Goal: Information Seeking & Learning: Check status

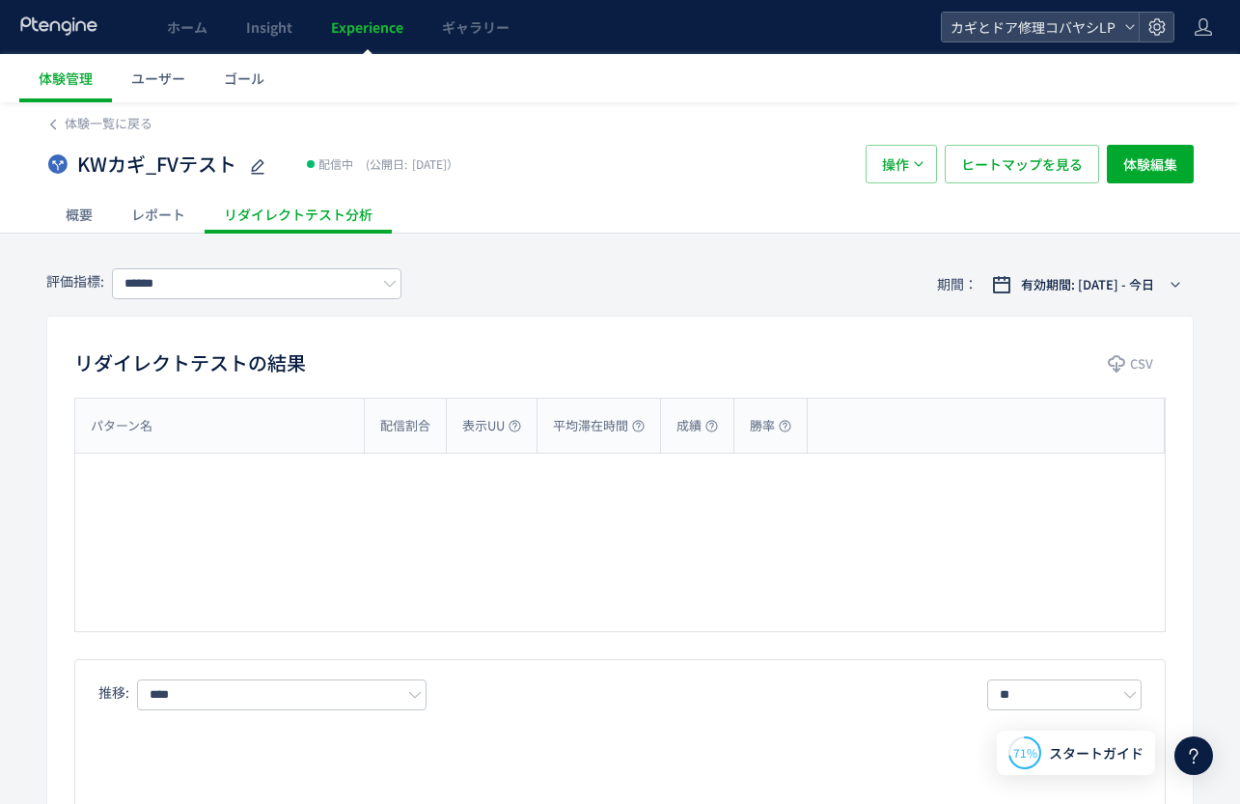
type input "*******"
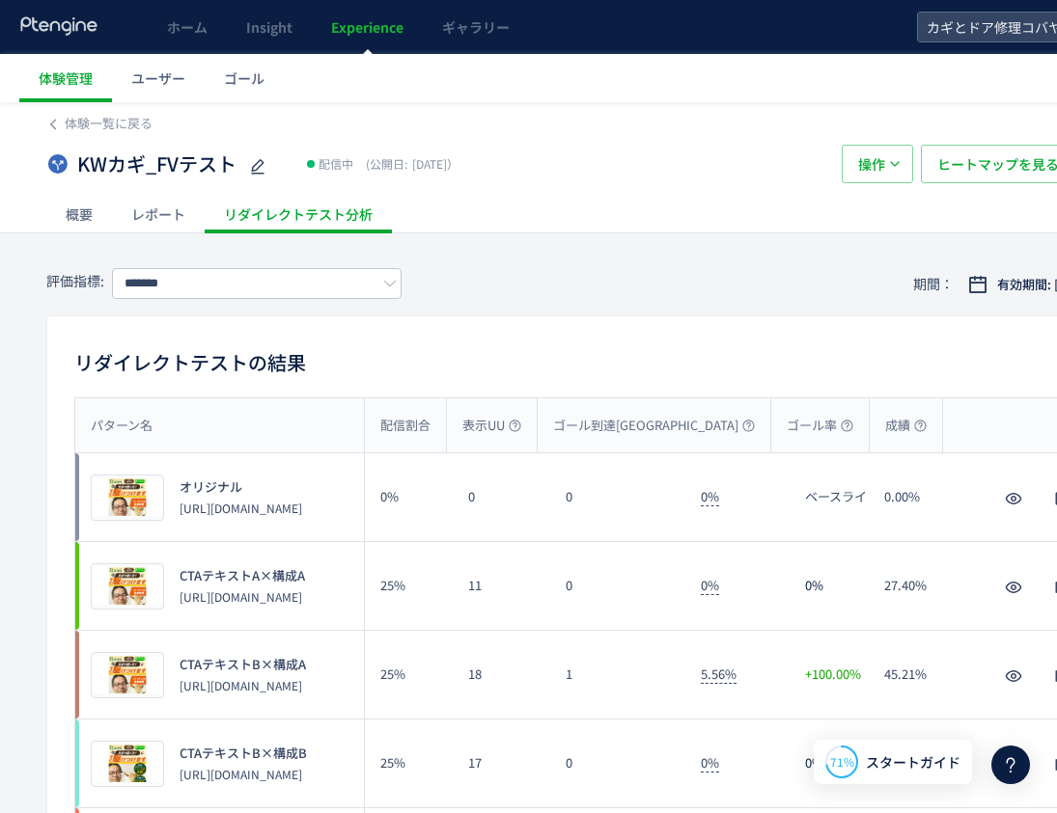
click at [374, 35] on span "Experience" at bounding box center [367, 26] width 72 height 19
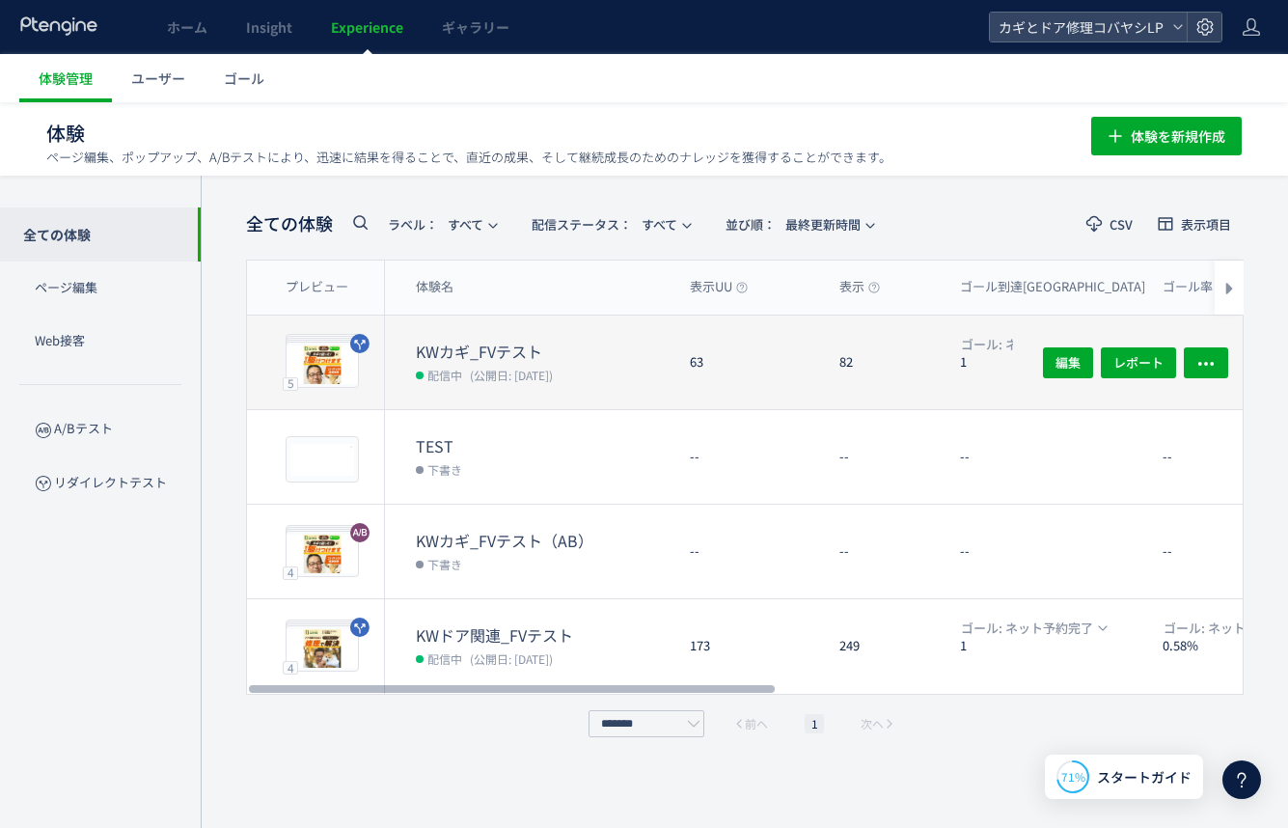
click at [603, 350] on dt "KWカギ_FVテスト" at bounding box center [545, 352] width 259 height 22
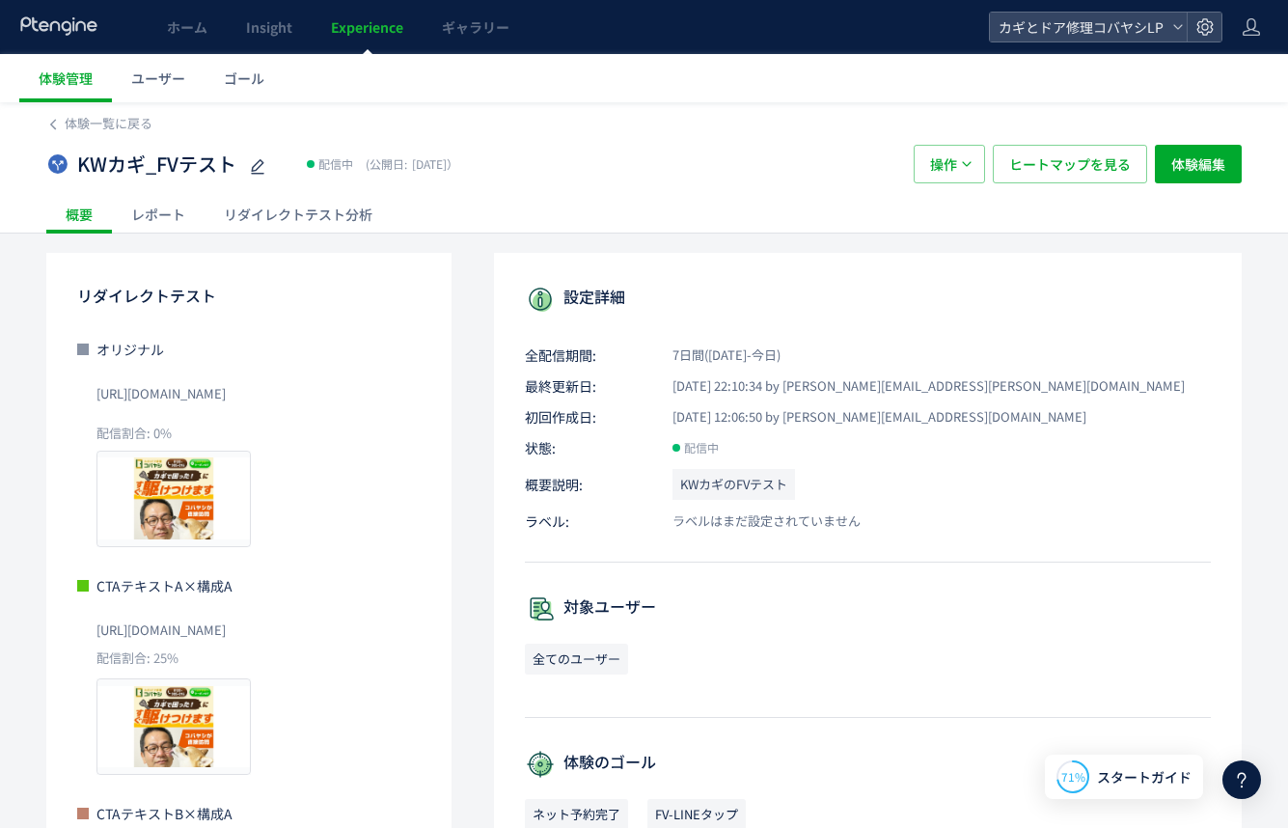
click at [324, 203] on div "リダイレクトテスト分析" at bounding box center [298, 214] width 187 height 39
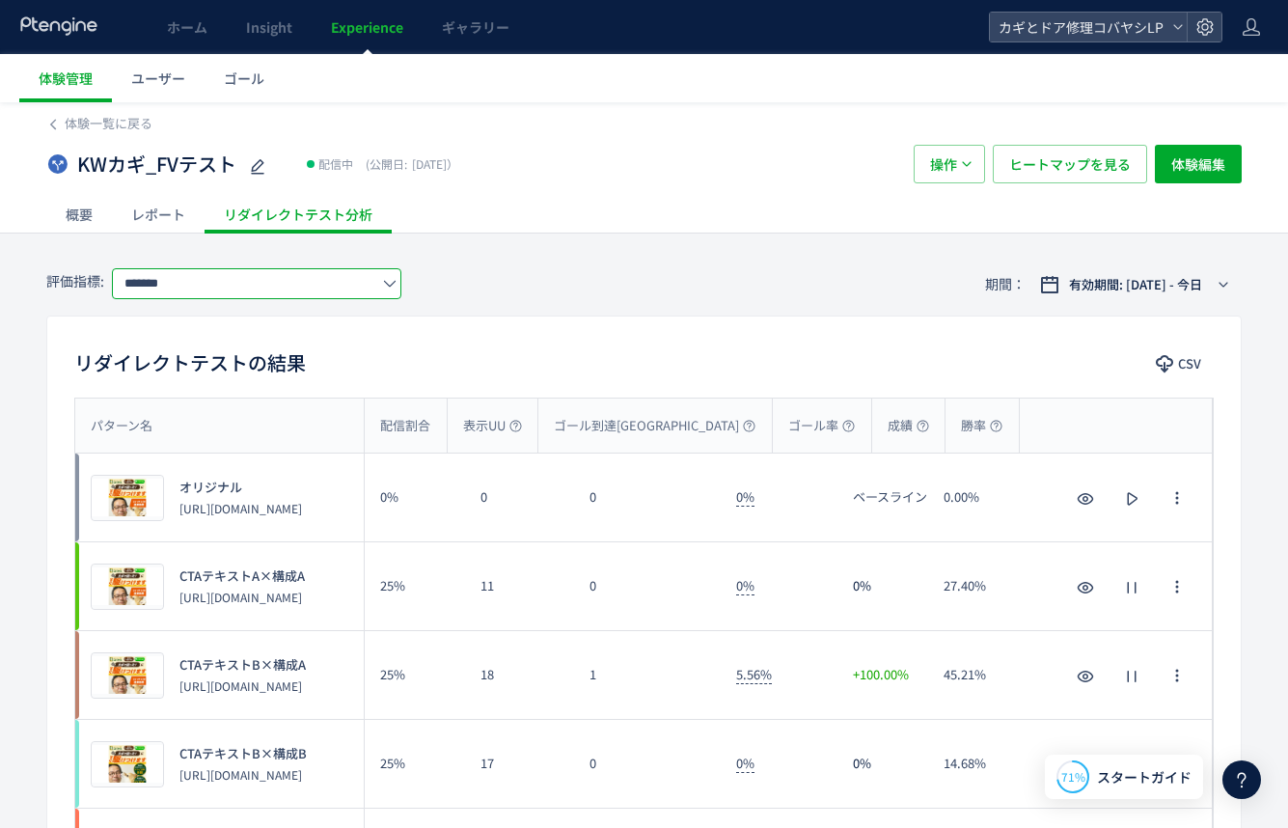
click at [238, 281] on input "*******" at bounding box center [256, 283] width 289 height 31
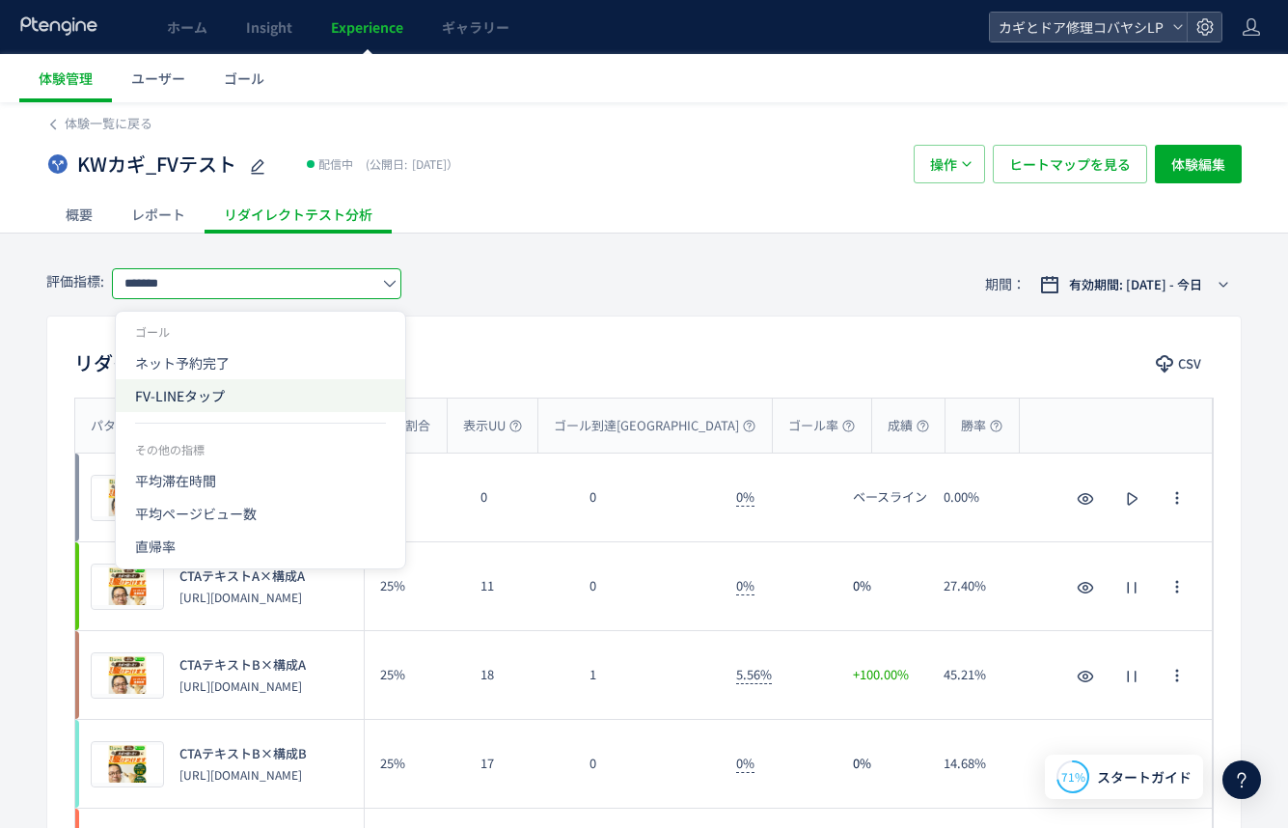
click at [216, 387] on span "FV-LINEタップ" at bounding box center [260, 395] width 251 height 33
type input "**********"
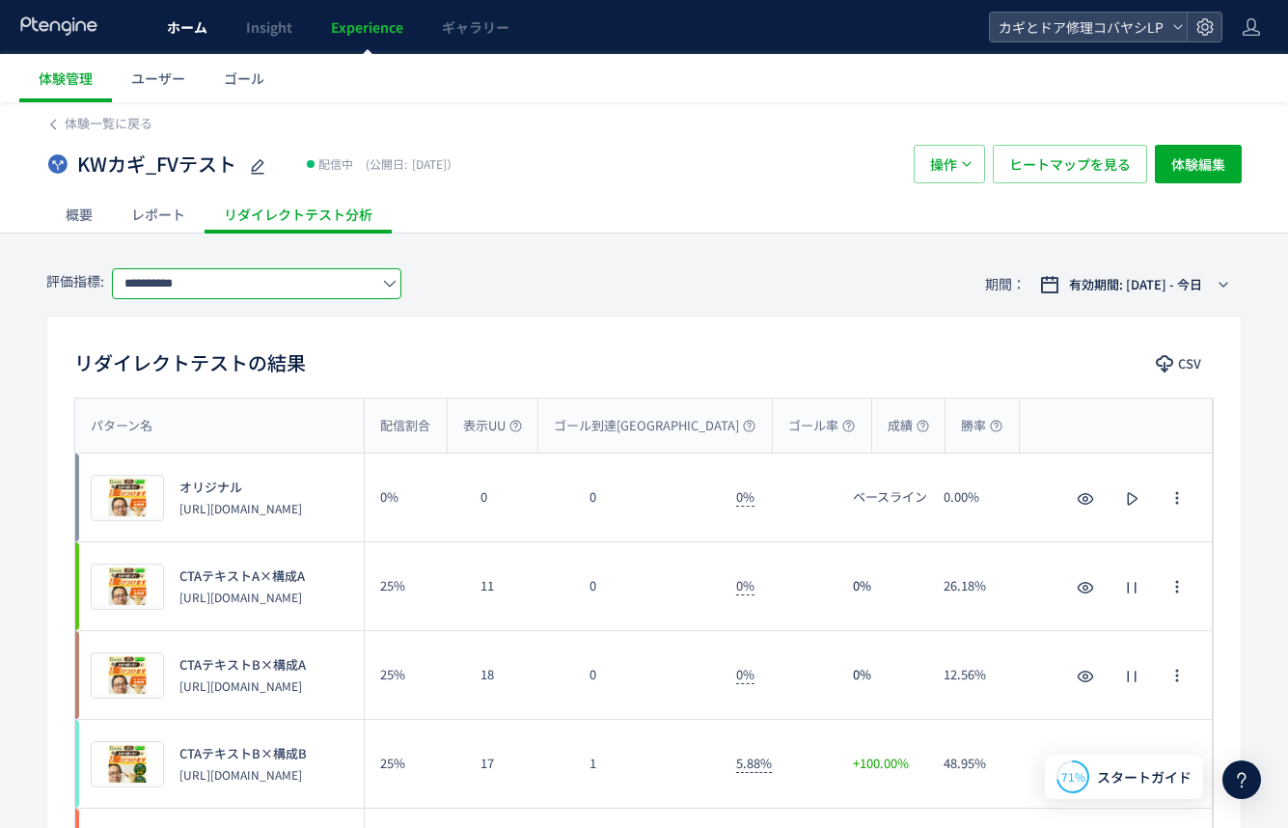
click at [181, 41] on link "ホーム" at bounding box center [187, 27] width 79 height 54
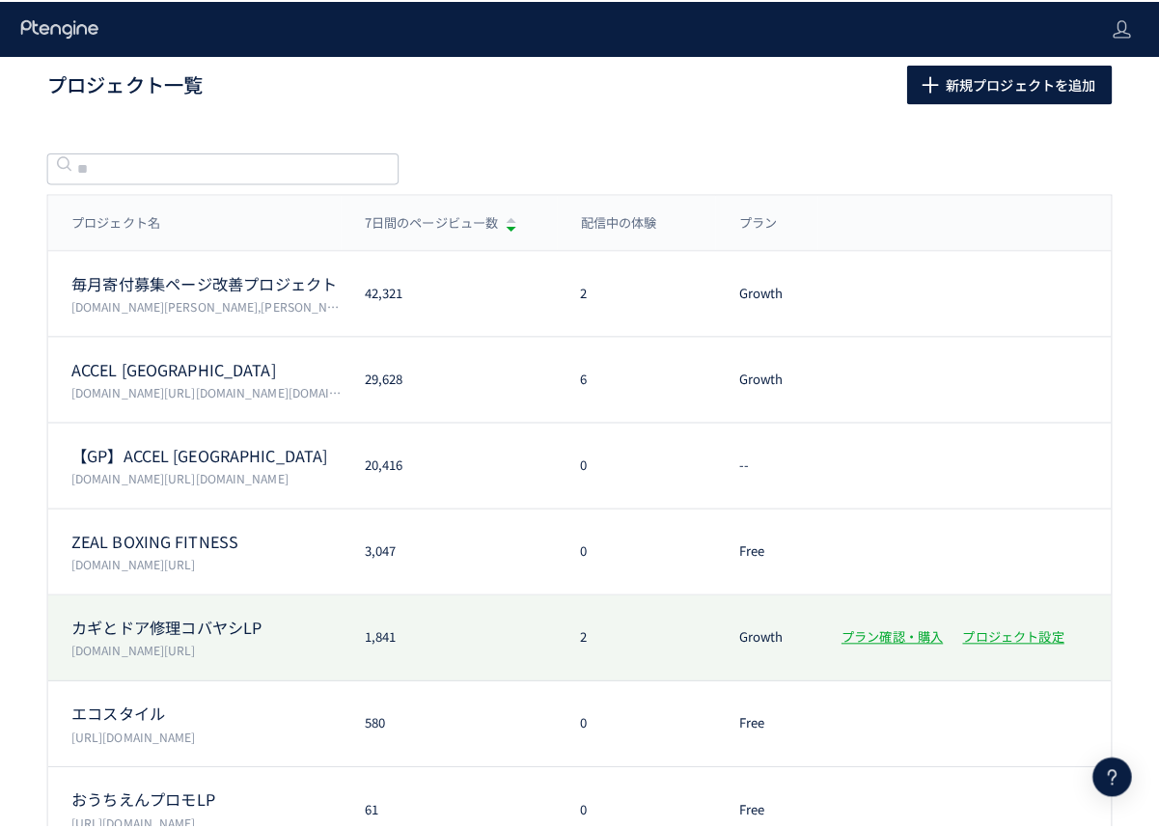
scroll to position [4, 0]
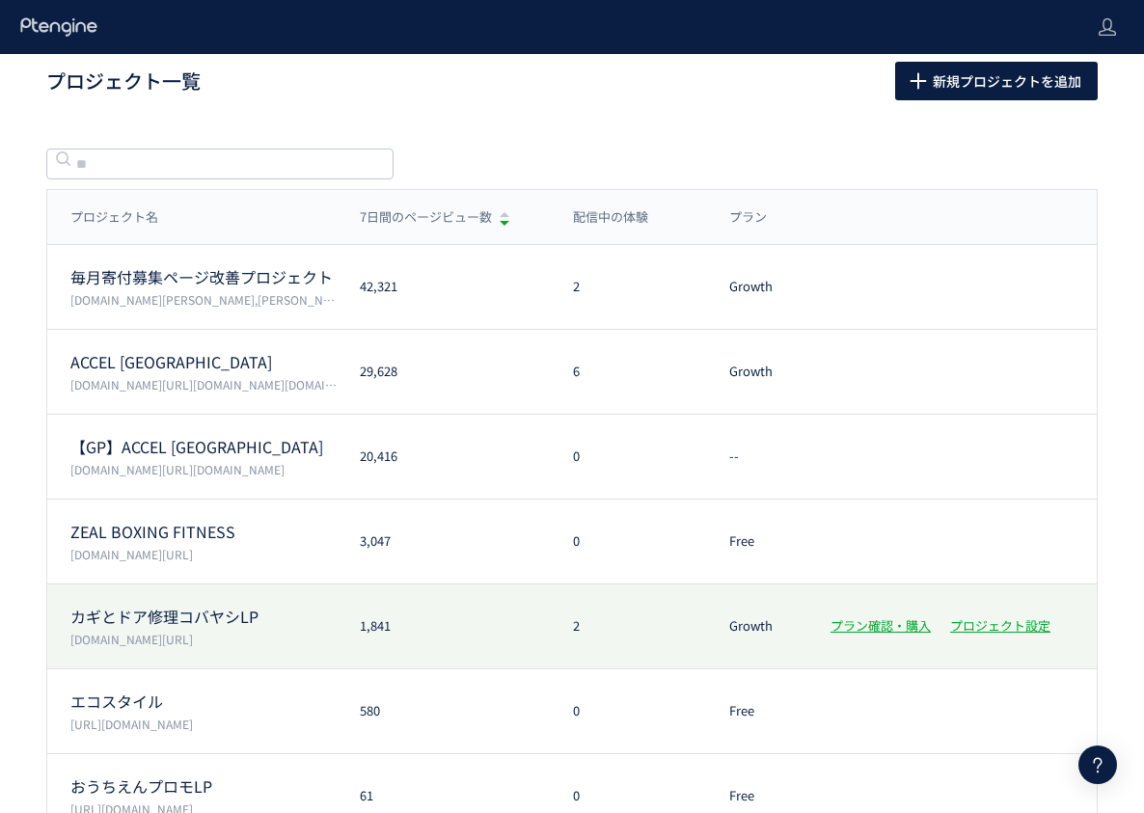
click at [228, 667] on div "カギとドア修理コバヤシLP [DOMAIN_NAME][URL] 1,841 2 Growth プラン確認・購入 プロジェクト設定" at bounding box center [572, 627] width 1050 height 85
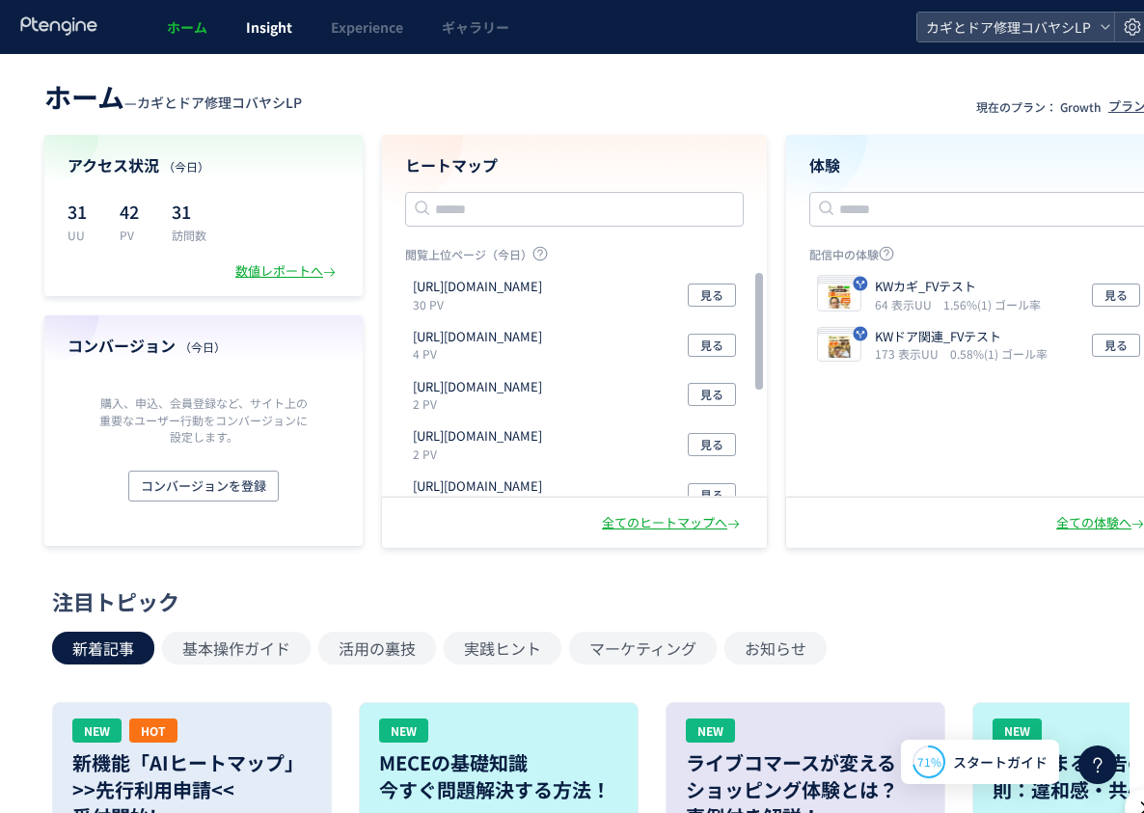
click at [248, 24] on span "Insight" at bounding box center [269, 26] width 46 height 19
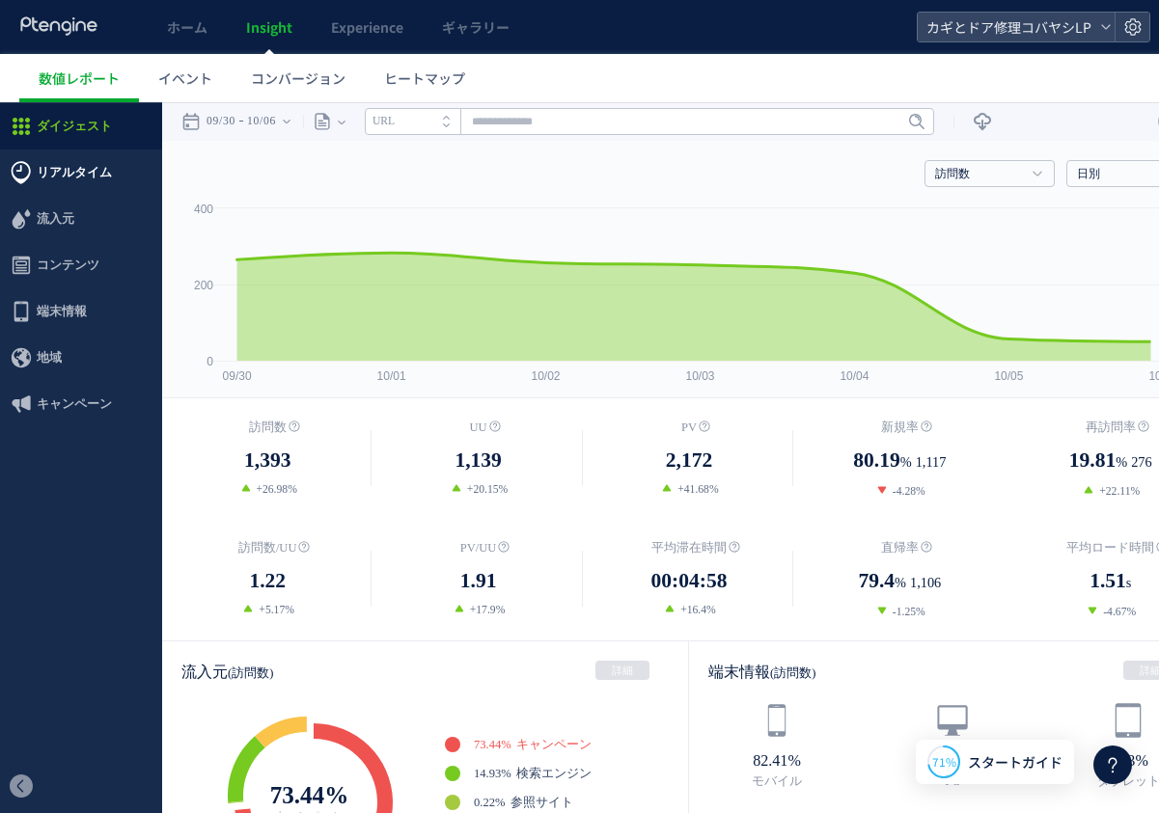
click at [79, 169] on span "リアルタイム" at bounding box center [74, 173] width 75 height 46
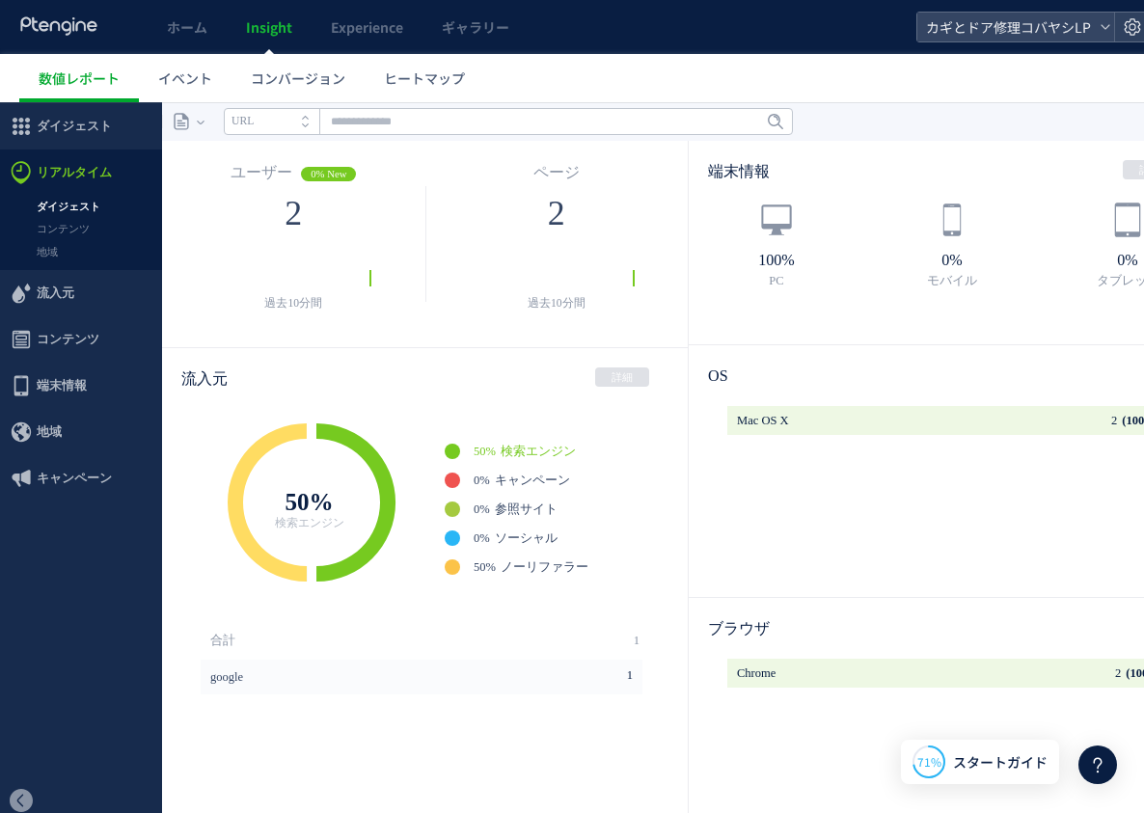
click at [273, 434] on icon at bounding box center [267, 503] width 79 height 158
click at [60, 343] on span "コンテンツ" at bounding box center [68, 339] width 63 height 46
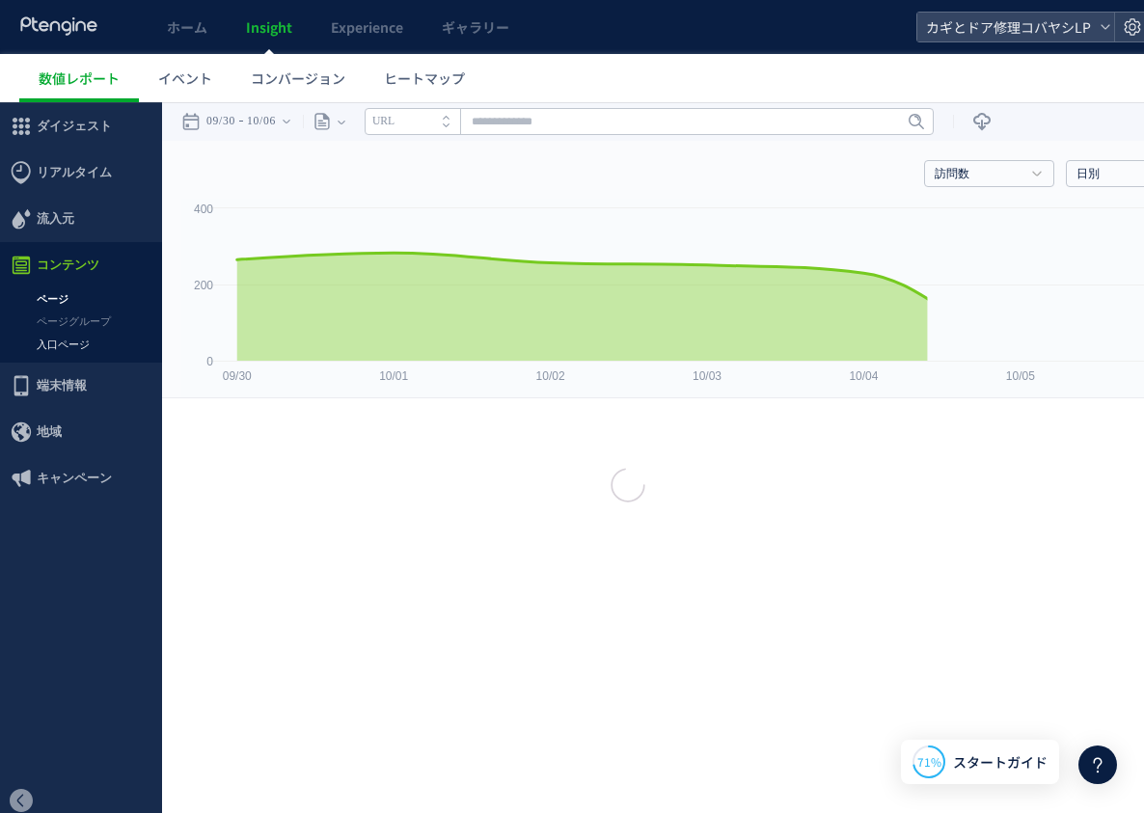
click at [77, 339] on link "入口ページ" at bounding box center [81, 345] width 162 height 22
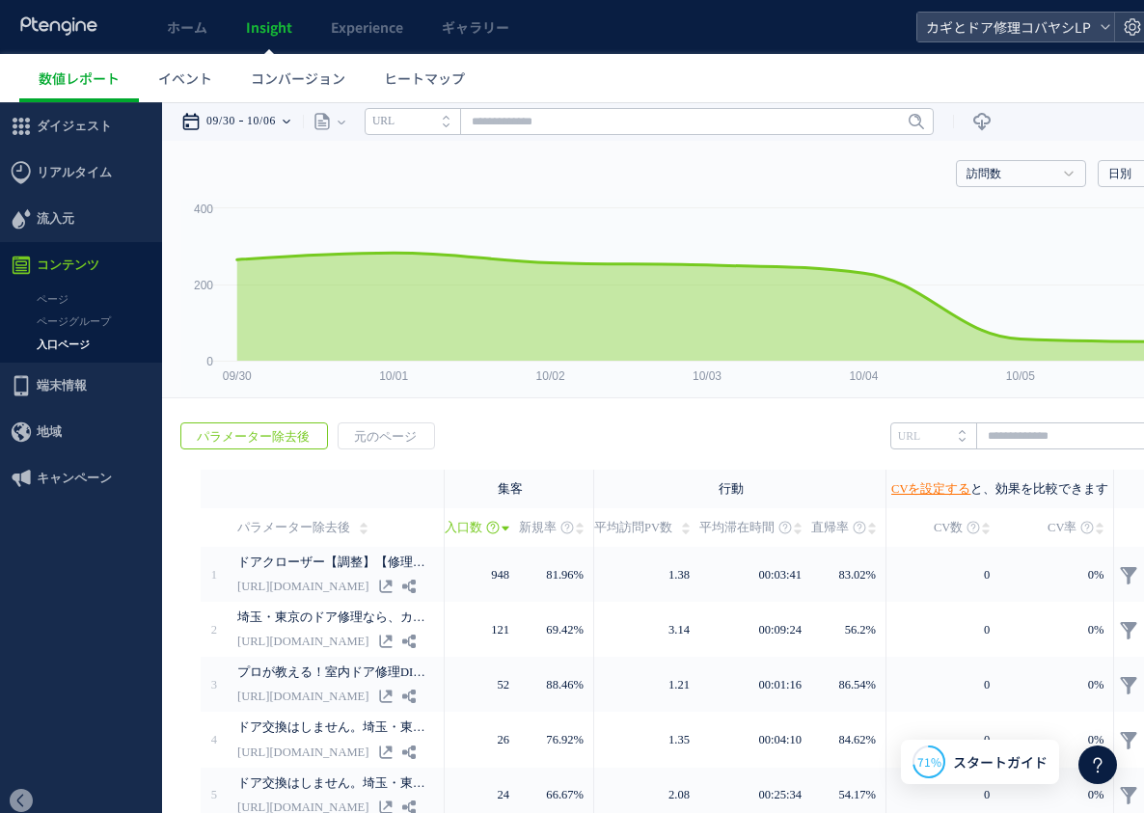
click at [235, 112] on time "09/30" at bounding box center [220, 121] width 29 height 39
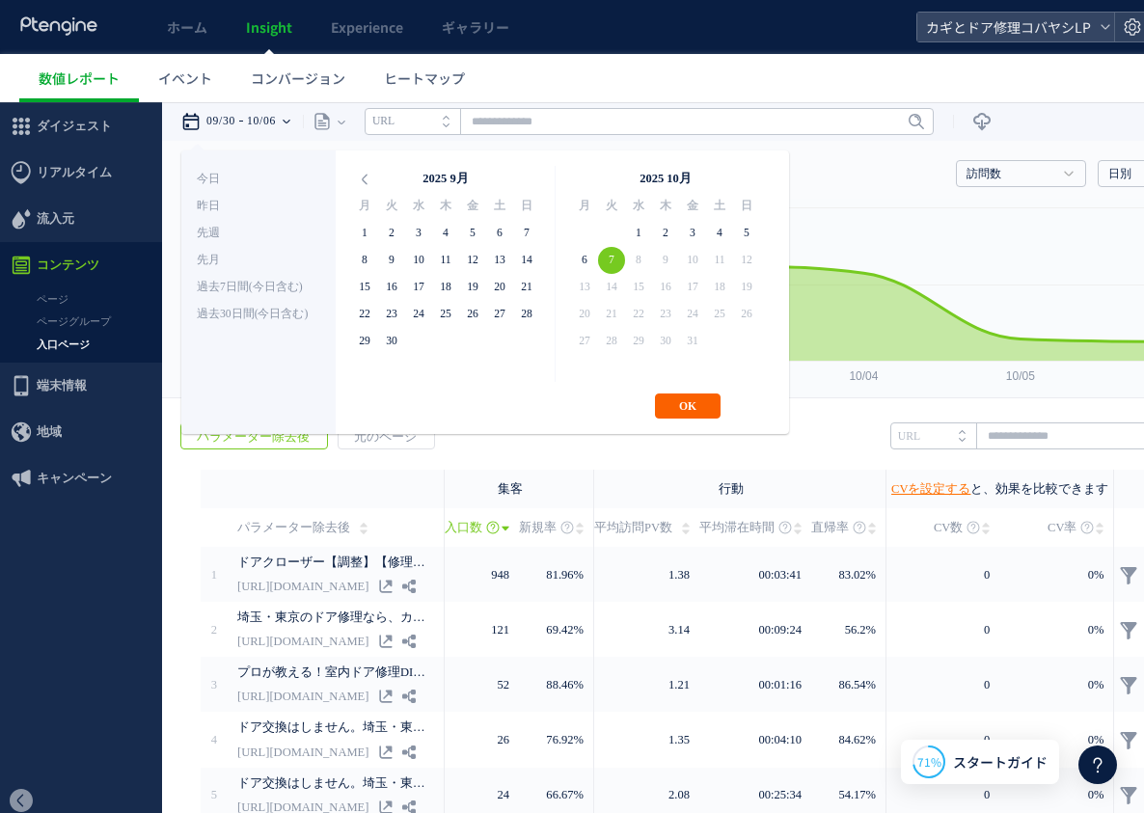
click at [685, 395] on button "OK" at bounding box center [688, 406] width 66 height 25
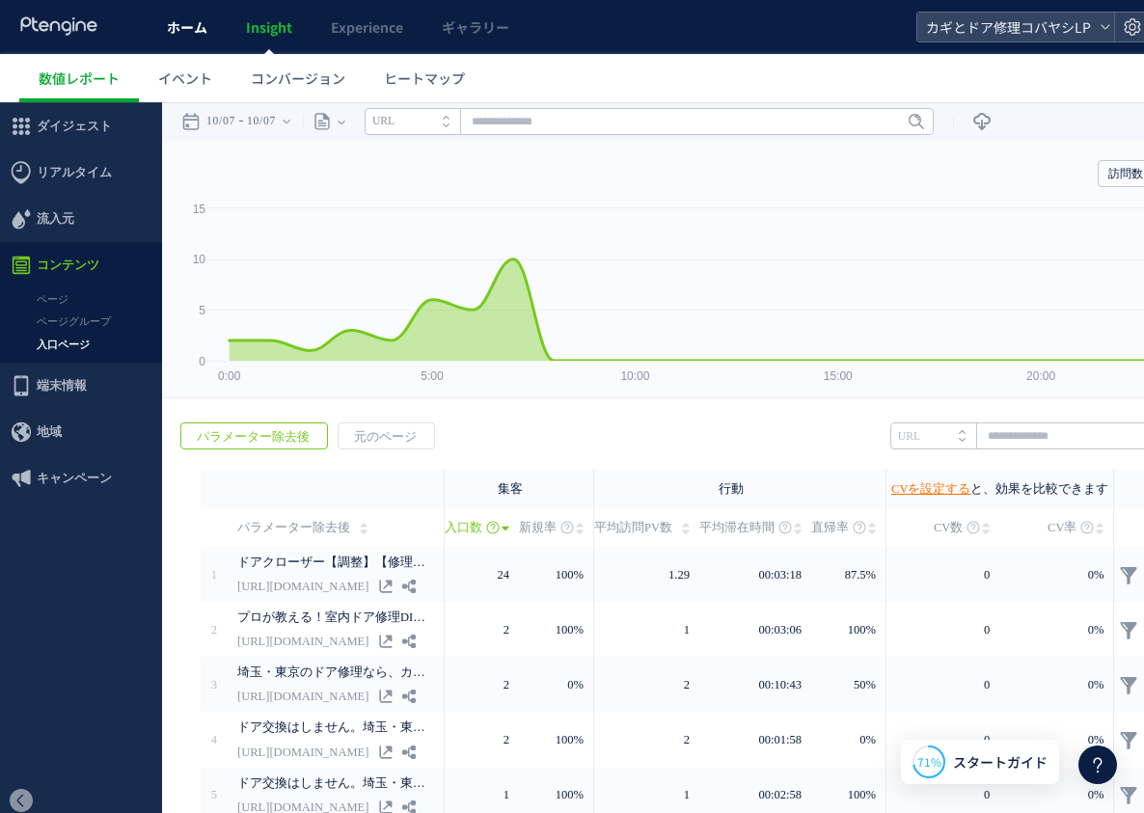
click at [189, 21] on span "ホーム" at bounding box center [187, 26] width 41 height 19
